Goal: Information Seeking & Learning: Learn about a topic

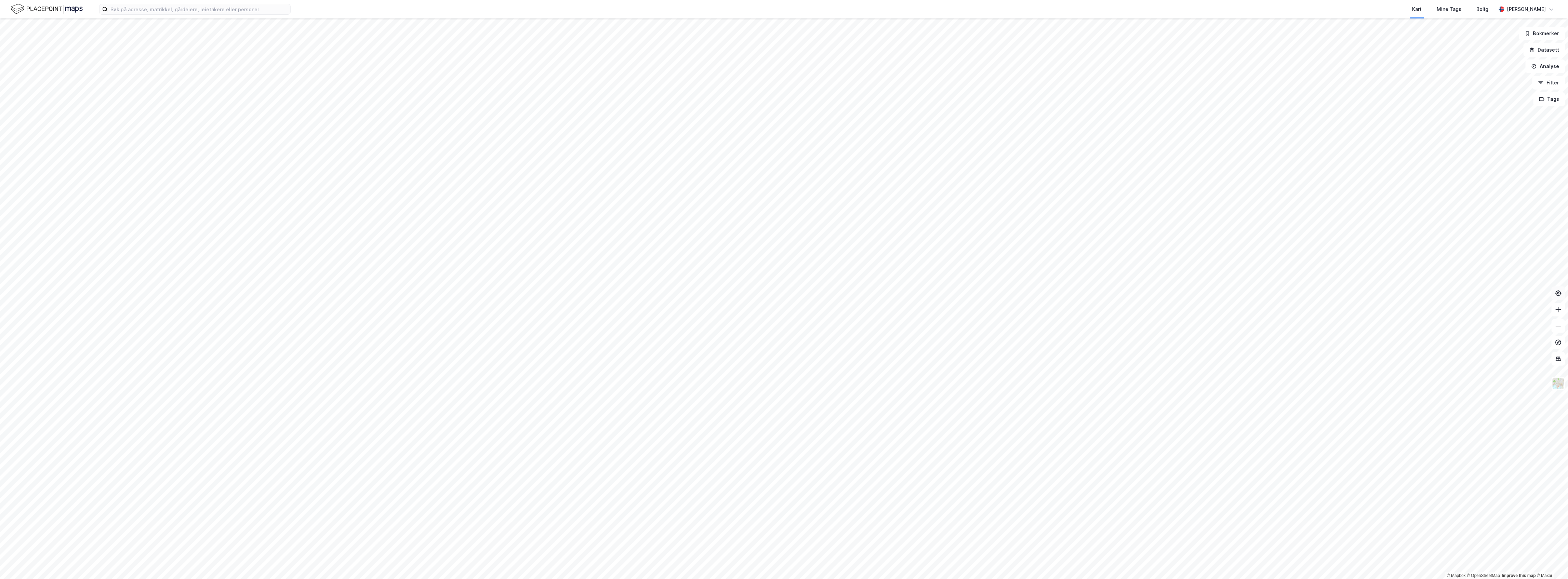
click at [1556, 296] on icon at bounding box center [1558, 293] width 7 height 7
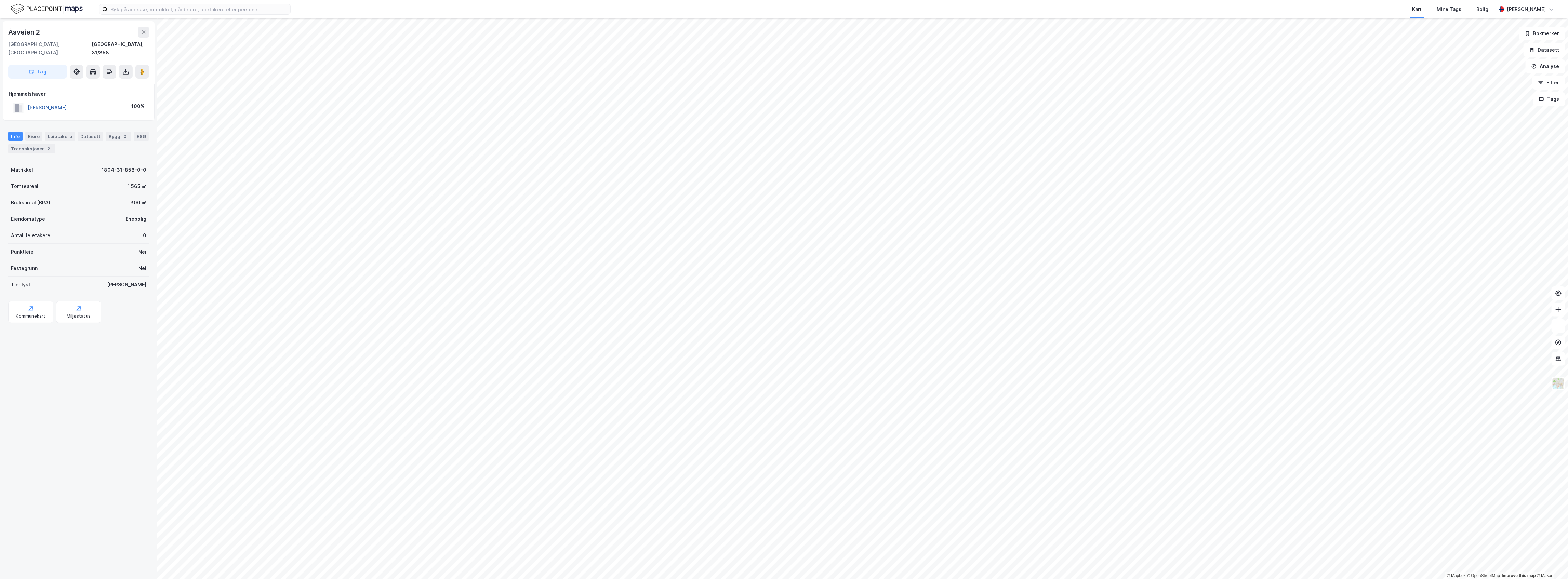
click at [0, 0] on button "[PERSON_NAME]" at bounding box center [0, 0] width 0 height 0
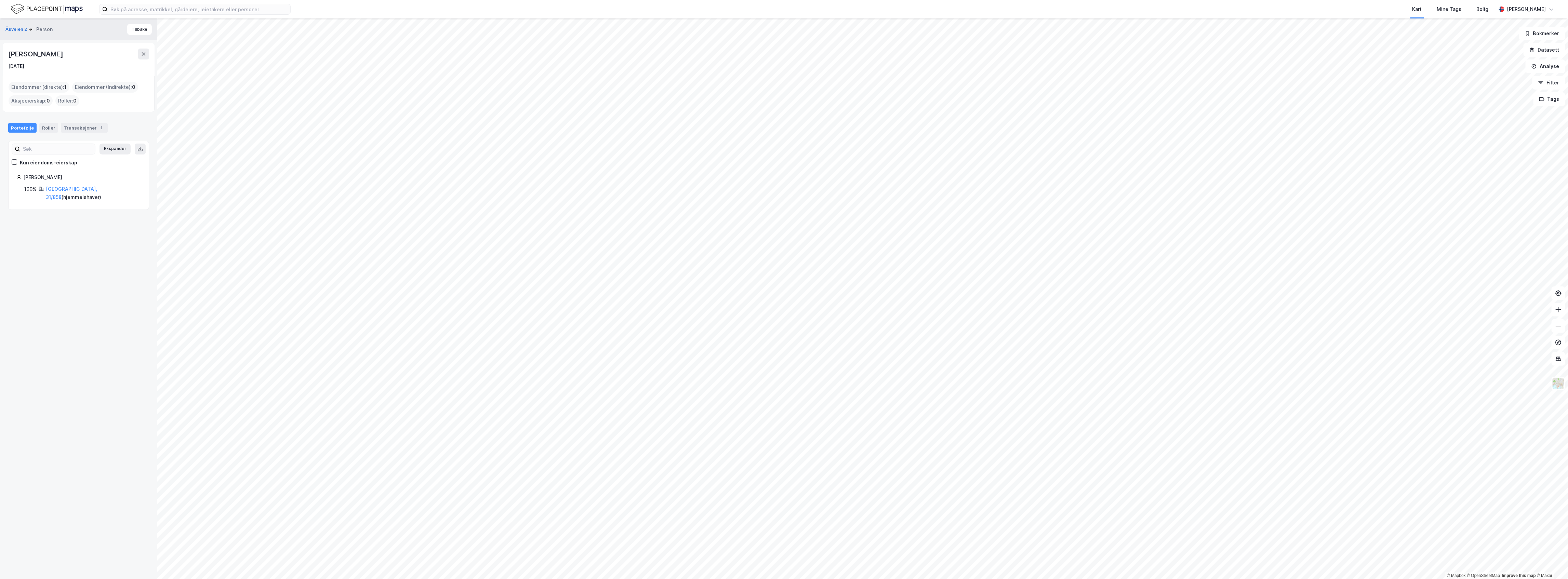
click at [87, 135] on div "Portefølje Roller Transaksjoner 1" at bounding box center [78, 125] width 157 height 21
click at [83, 131] on div "Transaksjoner 1" at bounding box center [84, 128] width 47 height 10
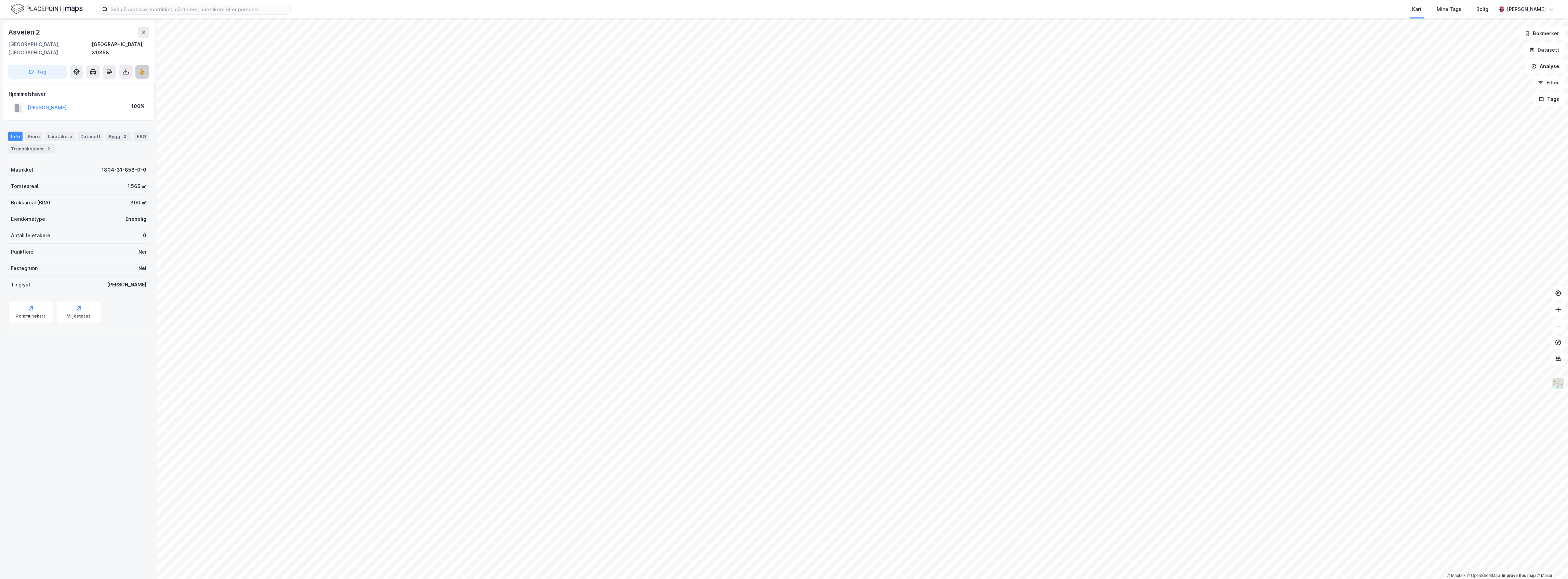
click at [143, 68] on button at bounding box center [143, 71] width 14 height 14
click at [147, 67] on button at bounding box center [143, 71] width 14 height 14
click at [0, 0] on button "[PERSON_NAME]" at bounding box center [0, 0] width 0 height 0
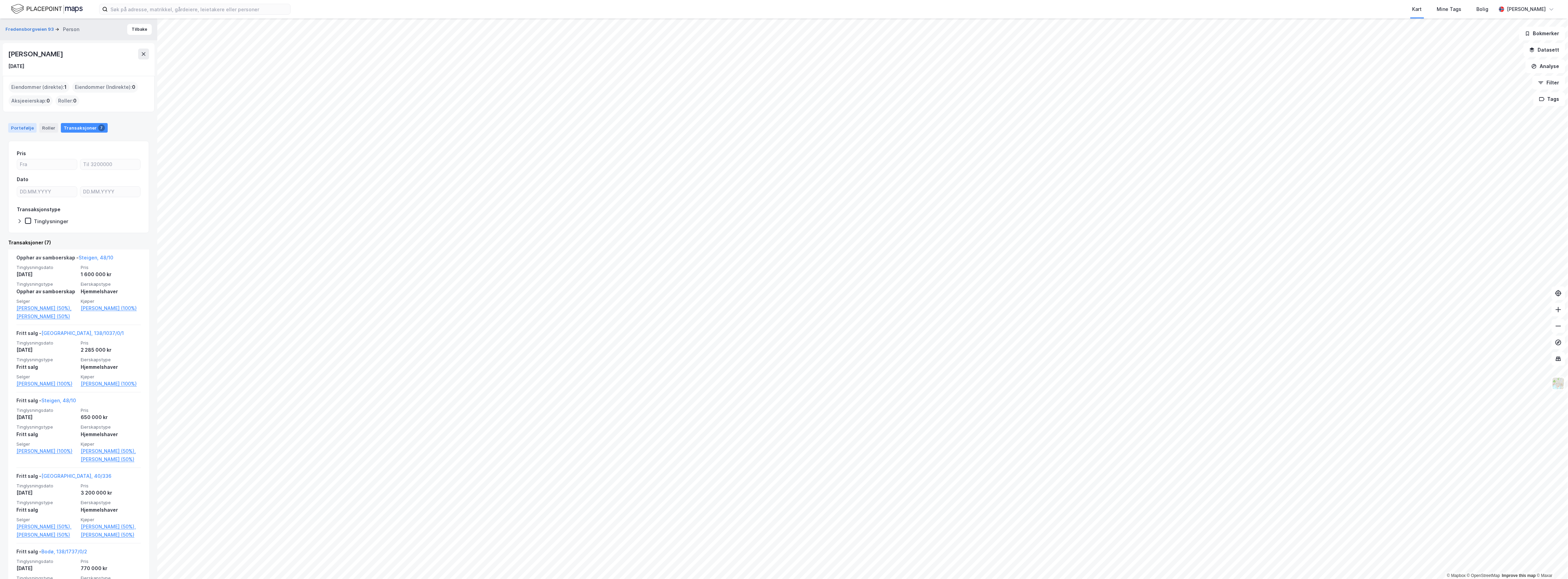
click at [33, 129] on div "Portefølje" at bounding box center [22, 128] width 28 height 10
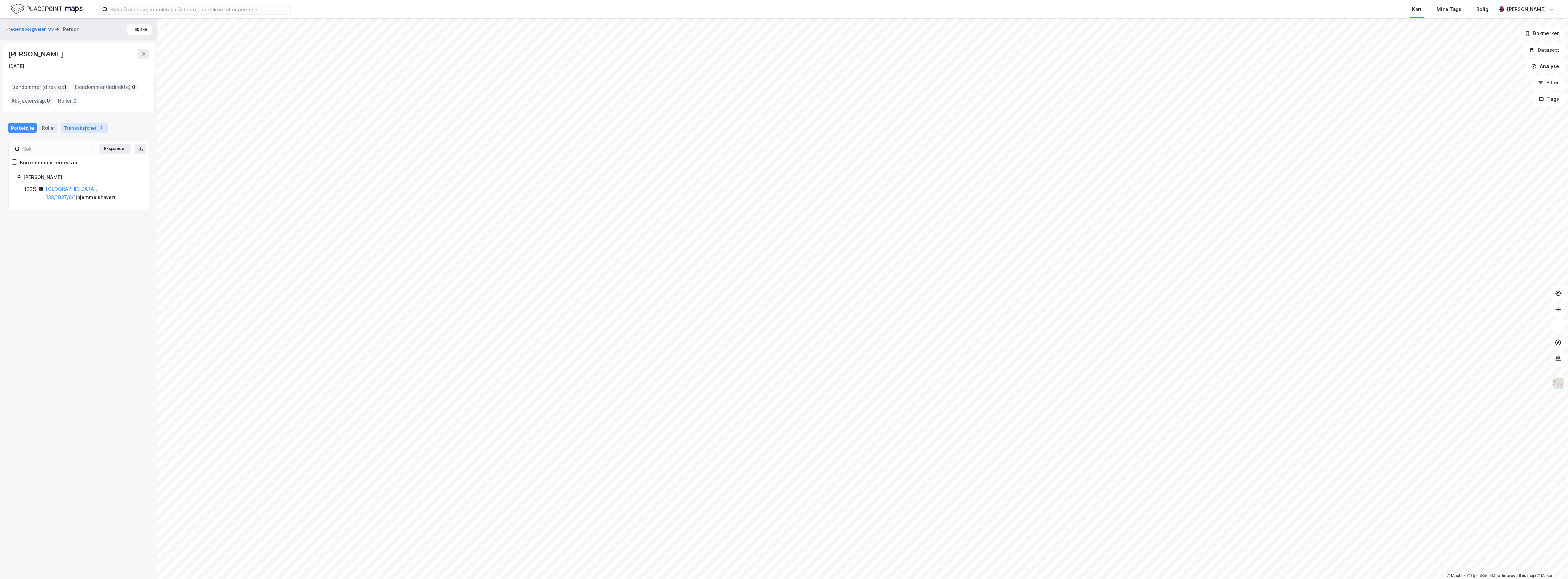
click at [79, 126] on div "Transaksjoner 7" at bounding box center [84, 128] width 47 height 10
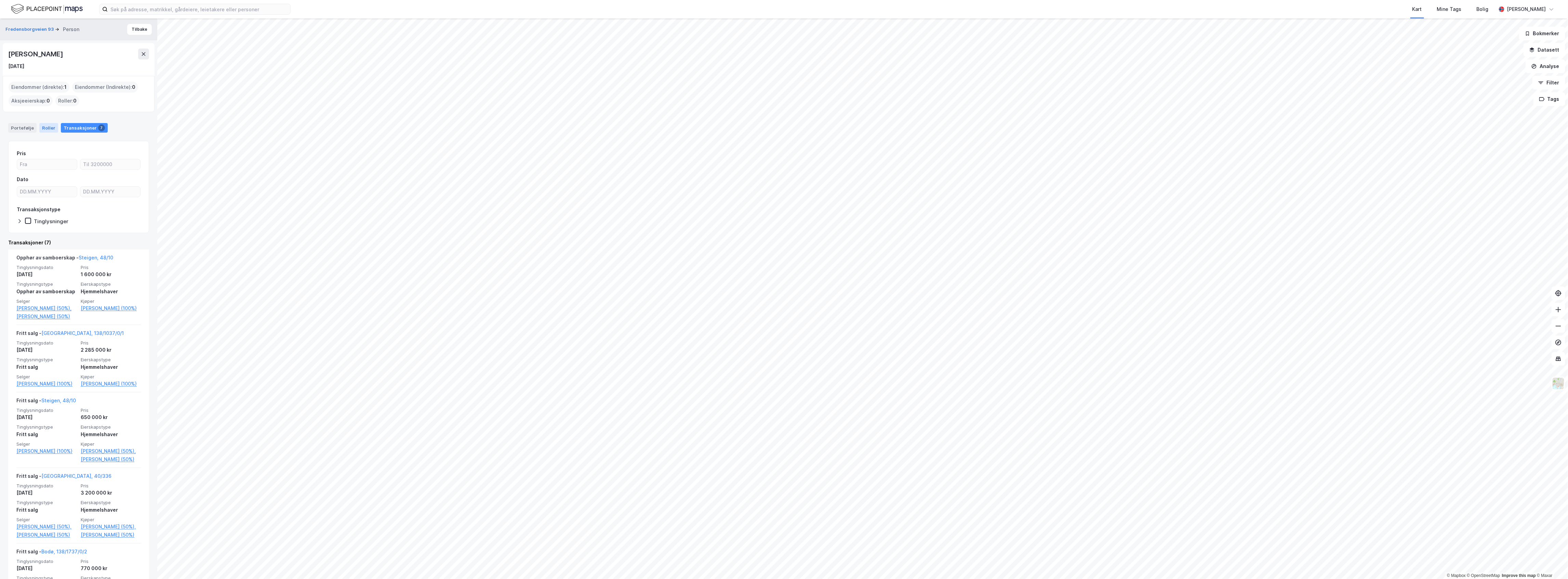
click at [54, 129] on div "Roller" at bounding box center [48, 128] width 19 height 10
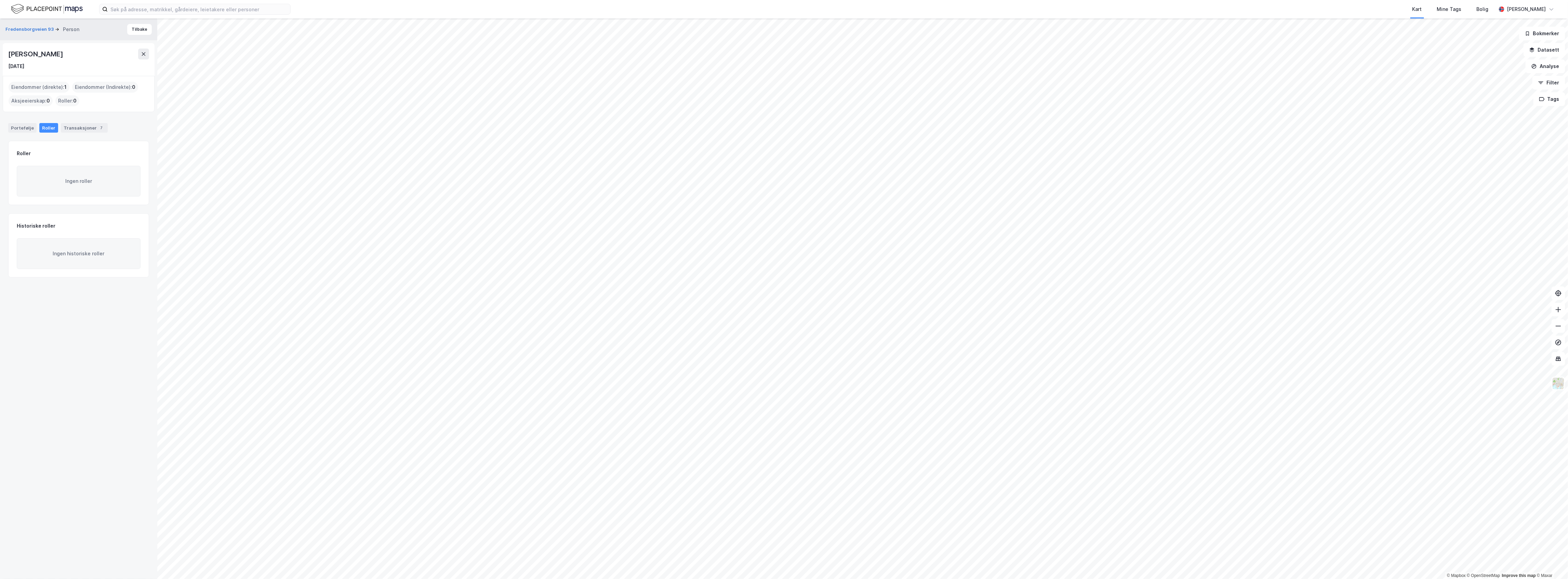
click at [75, 122] on div "Portefølje Roller Transaksjoner 7" at bounding box center [78, 125] width 157 height 21
click at [16, 124] on div "Portefølje" at bounding box center [22, 128] width 28 height 10
click at [57, 191] on link "[GEOGRAPHIC_DATA], 138/1037/0/1" at bounding box center [71, 193] width 51 height 14
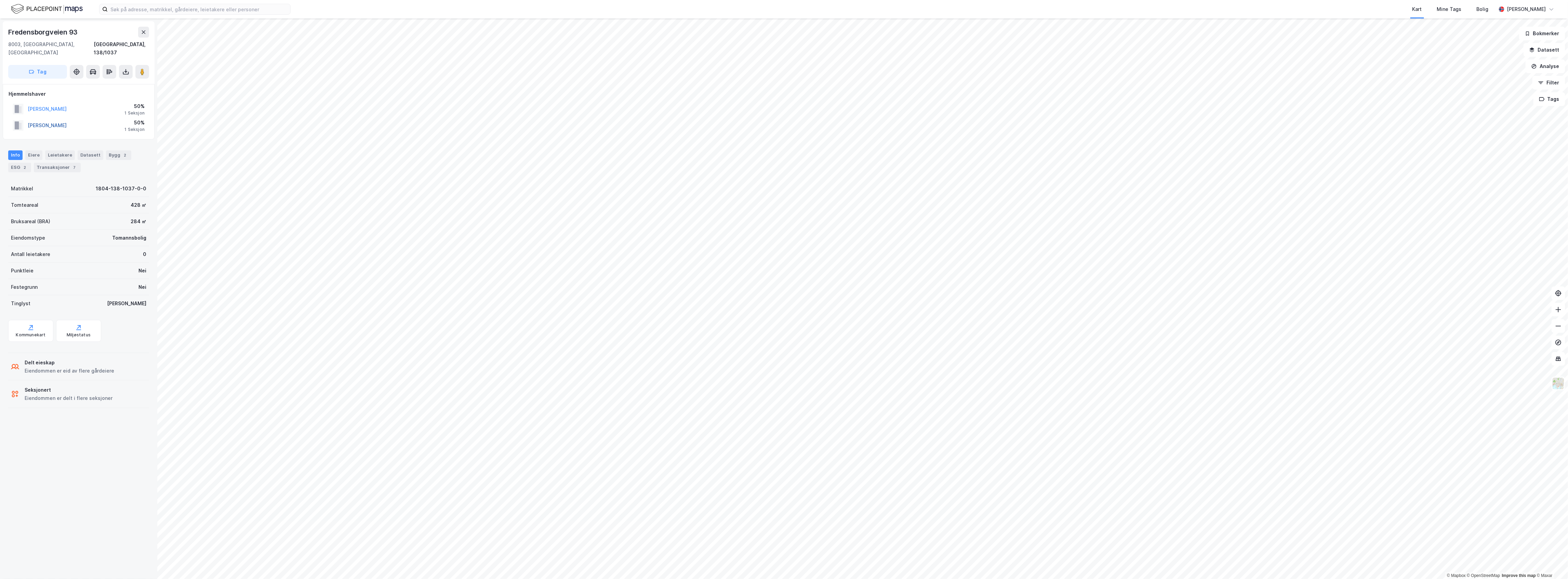
click at [0, 0] on button "[PERSON_NAME]" at bounding box center [0, 0] width 0 height 0
click at [143, 68] on button at bounding box center [143, 71] width 14 height 14
